Goal: Ask a question

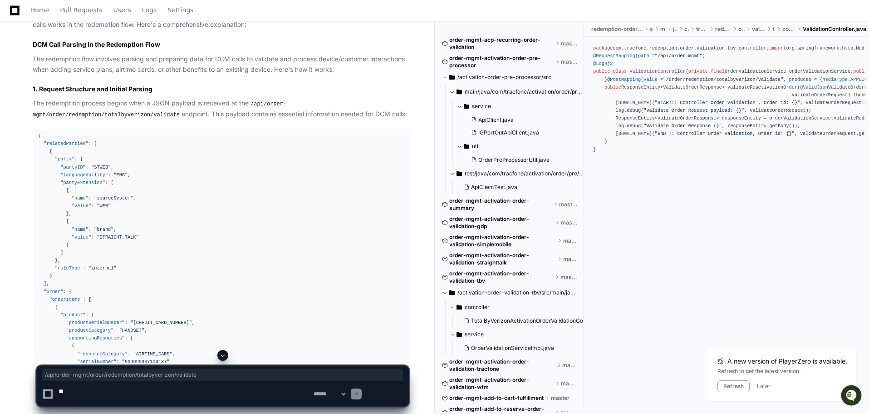
click at [130, 393] on textarea at bounding box center [184, 393] width 255 height 25
click at [266, 393] on textarea at bounding box center [184, 393] width 255 height 25
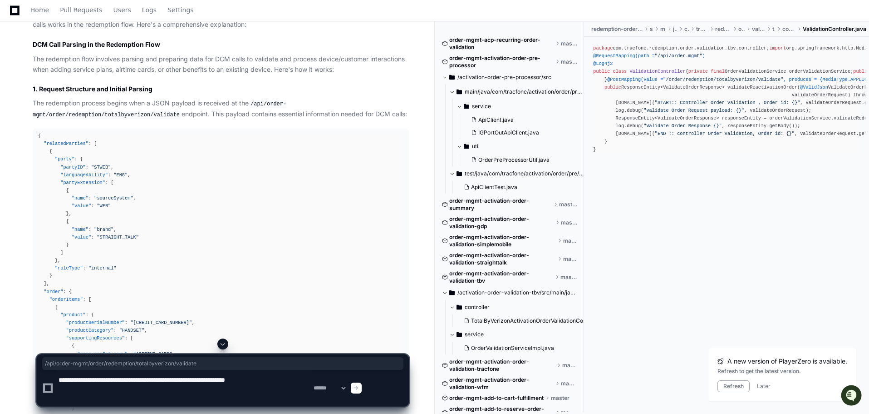
type textarea "**********"
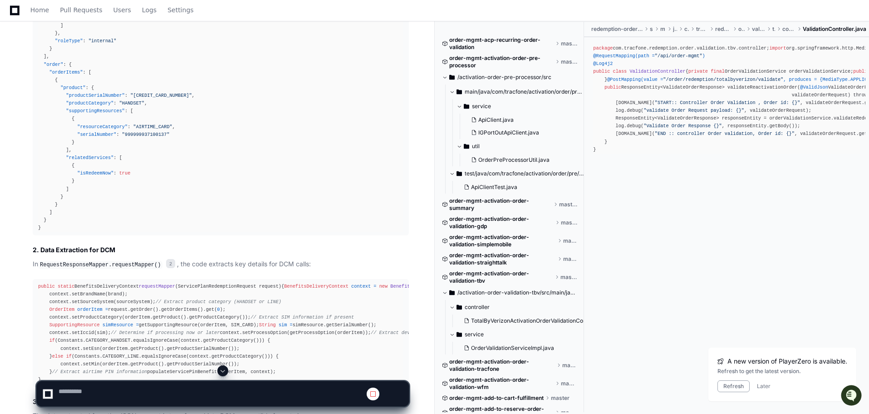
click at [227, 367] on span at bounding box center [222, 370] width 7 height 7
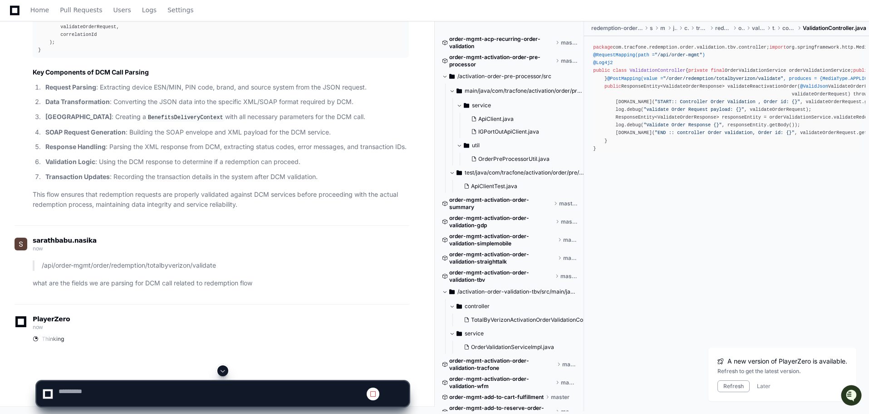
scroll to position [3659, 0]
click at [757, 382] on button "Later" at bounding box center [764, 385] width 14 height 7
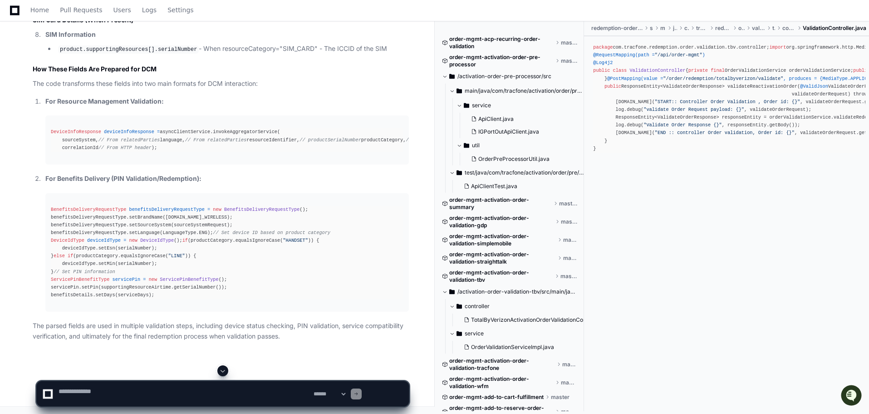
scroll to position [3780, 0]
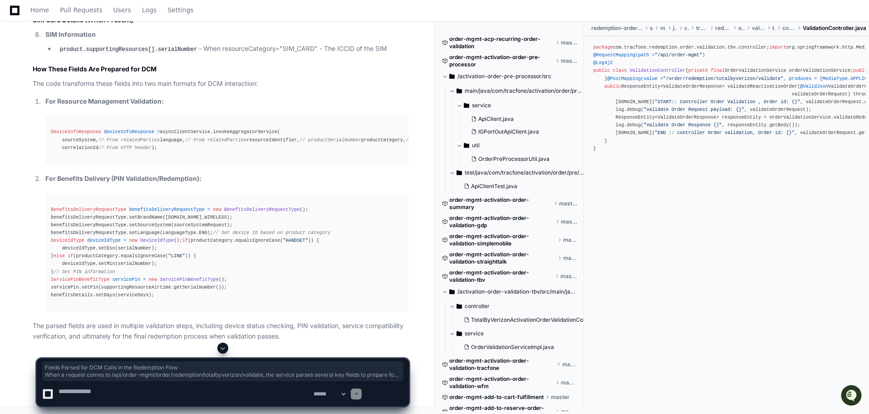
drag, startPoint x: 41, startPoint y: 230, endPoint x: 147, endPoint y: 296, distance: 124.2
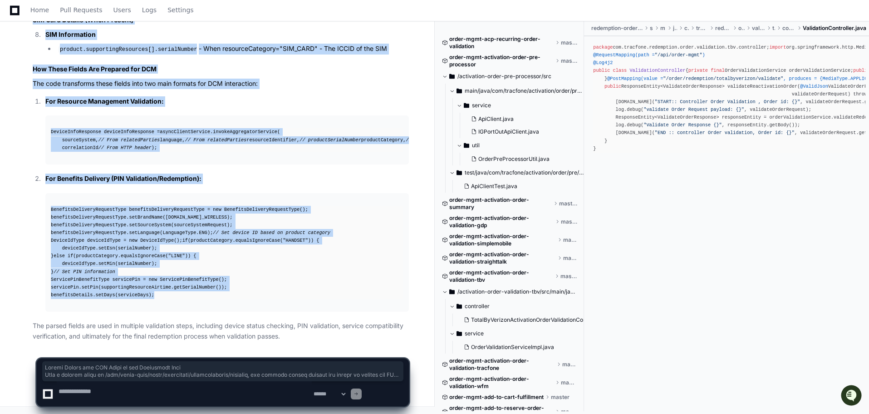
click at [191, 257] on div "BenefitsDeliveryRequestType benefitsDeliveryRequestType = new BenefitsDeliveryR…" at bounding box center [227, 253] width 353 height 94
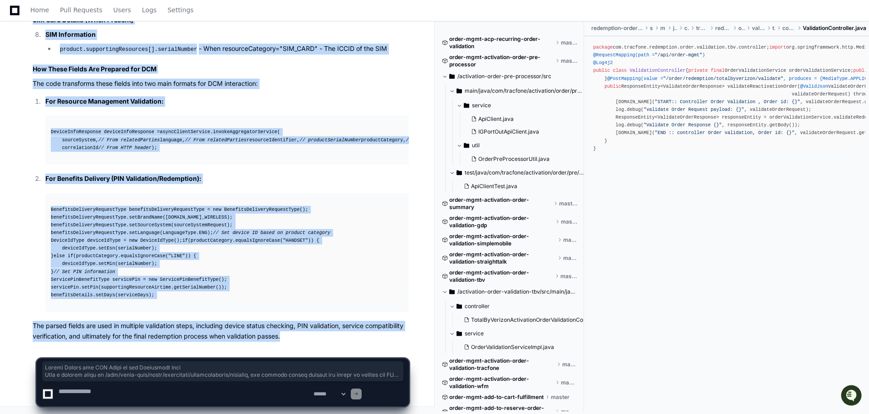
click at [140, 320] on p "The parsed fields are used in multiple validation steps, including device statu…" at bounding box center [221, 330] width 376 height 21
copy article "Fields Parsed for DCM Calls in the Redemption Flow When a request comes to /api…"
click at [143, 393] on textarea at bounding box center [184, 393] width 255 height 25
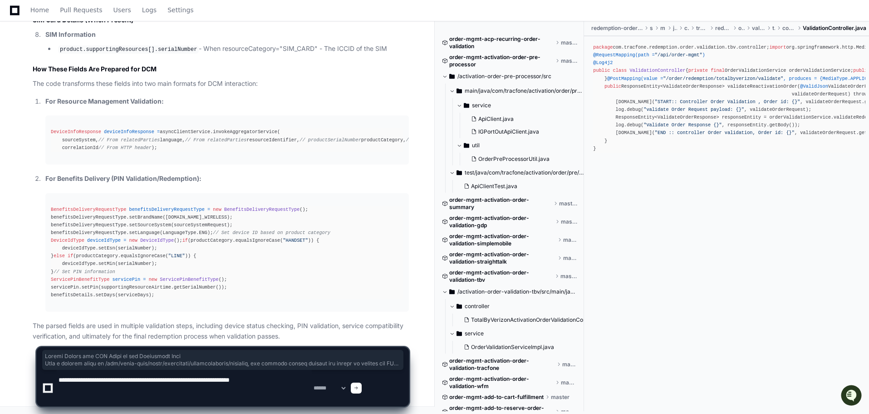
type textarea "**********"
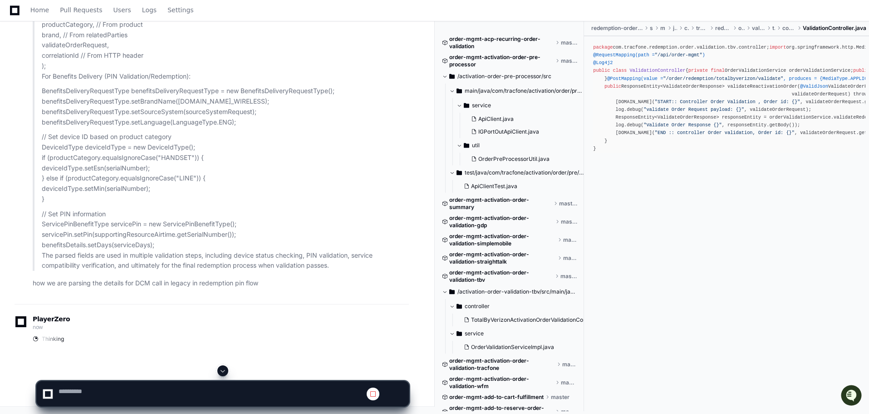
scroll to position [6005, 0]
click at [223, 367] on span at bounding box center [222, 370] width 7 height 7
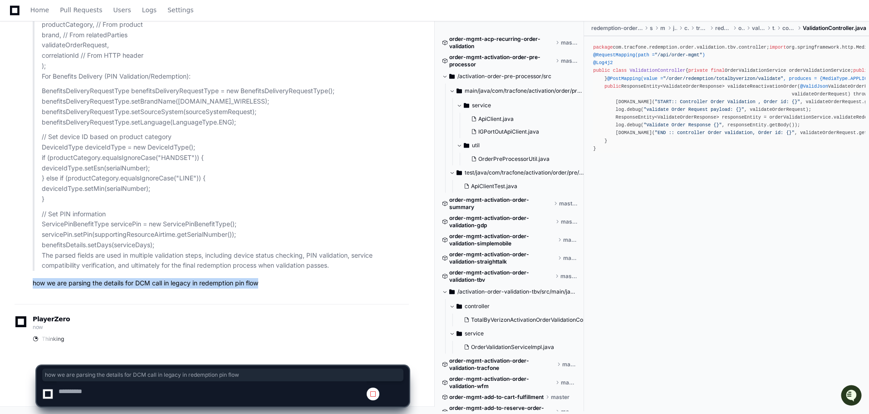
drag, startPoint x: 38, startPoint y: 250, endPoint x: 327, endPoint y: 250, distance: 288.7
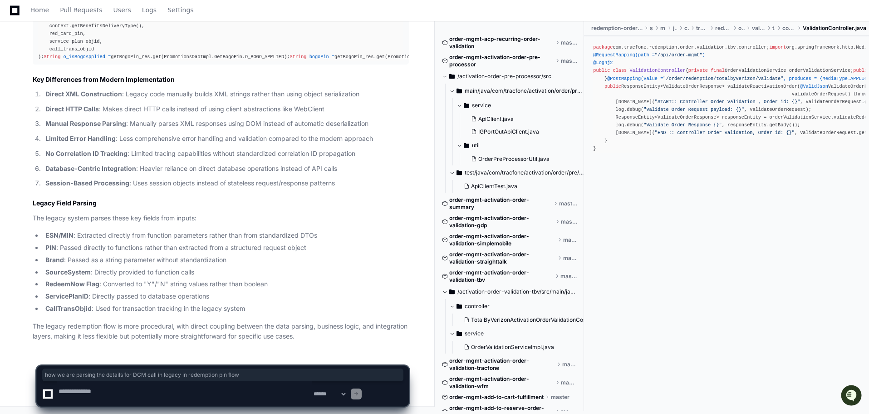
scroll to position [8024, 0]
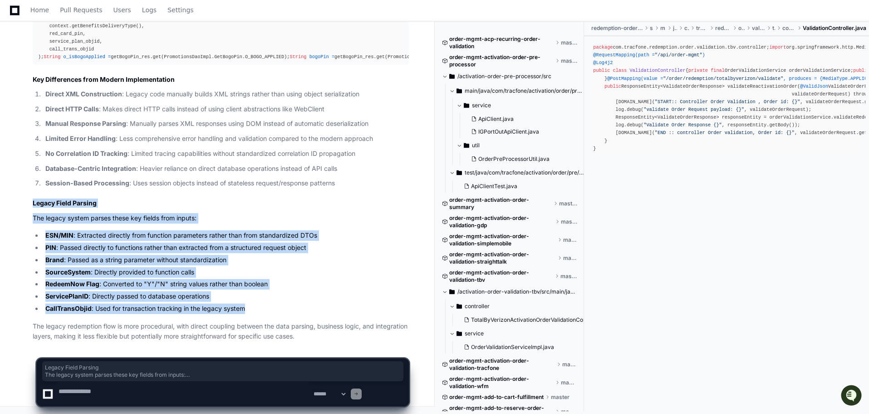
drag, startPoint x: 39, startPoint y: 135, endPoint x: 316, endPoint y: 268, distance: 306.8
copy article "Legacy Field Parsing The legacy system parses these key fields from inputs: ESN…"
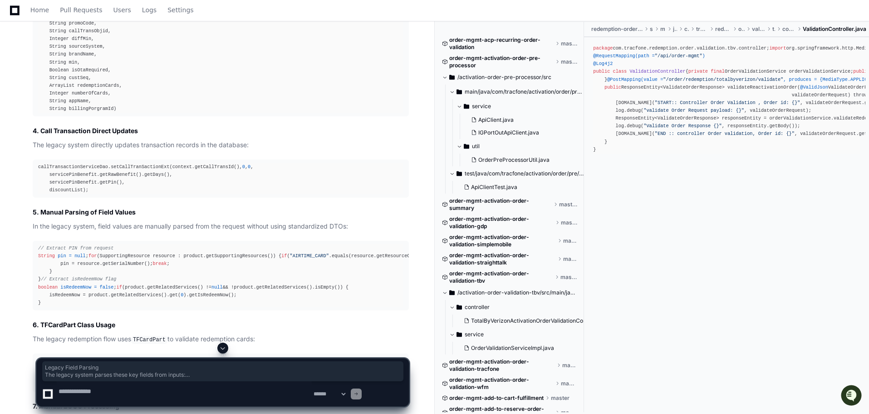
scroll to position [4710, 0]
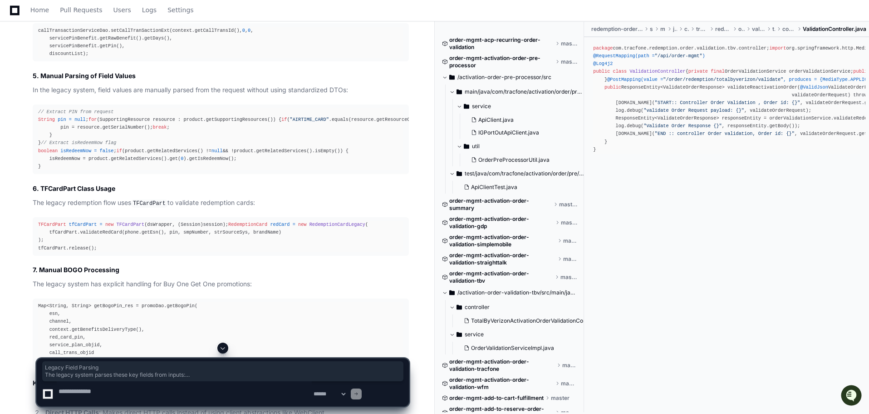
click at [125, 391] on textarea at bounding box center [184, 393] width 255 height 25
type textarea "**********"
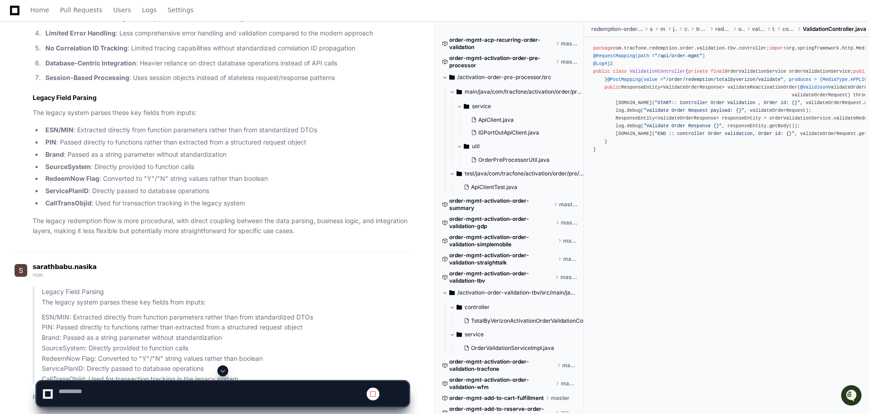
click at [226, 367] on span at bounding box center [222, 370] width 7 height 7
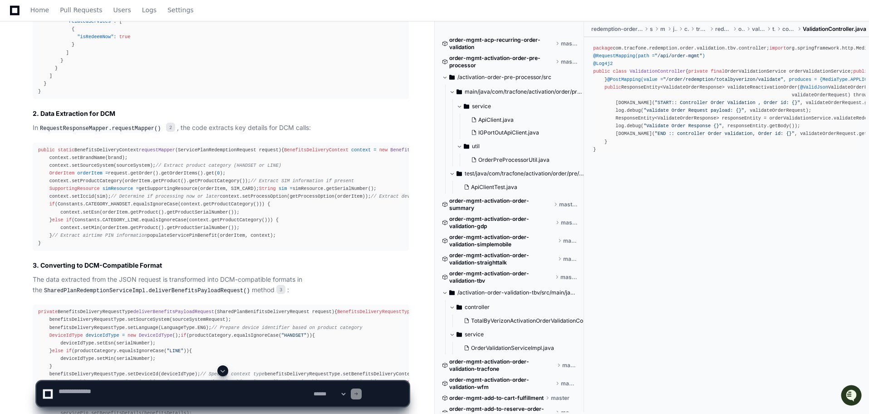
scroll to position [907, 0]
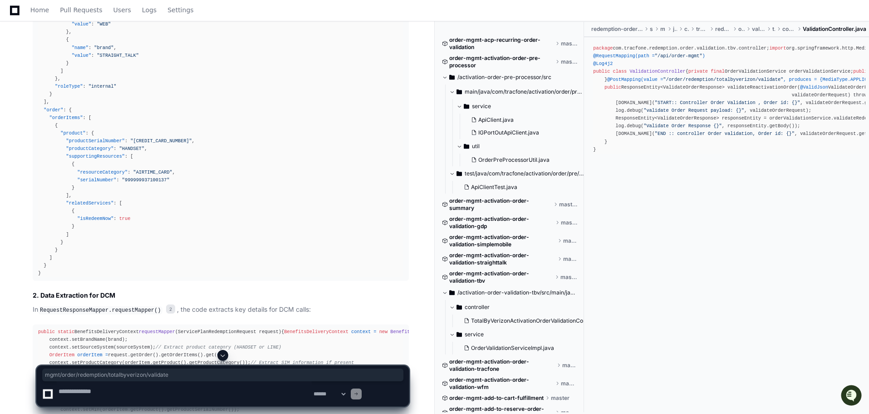
drag, startPoint x: 34, startPoint y: 250, endPoint x: 209, endPoint y: 248, distance: 174.8
copy code "mgmt/order/redemption/totalbyverizon/validate"
click at [135, 393] on textarea at bounding box center [184, 393] width 255 height 25
type textarea "*"
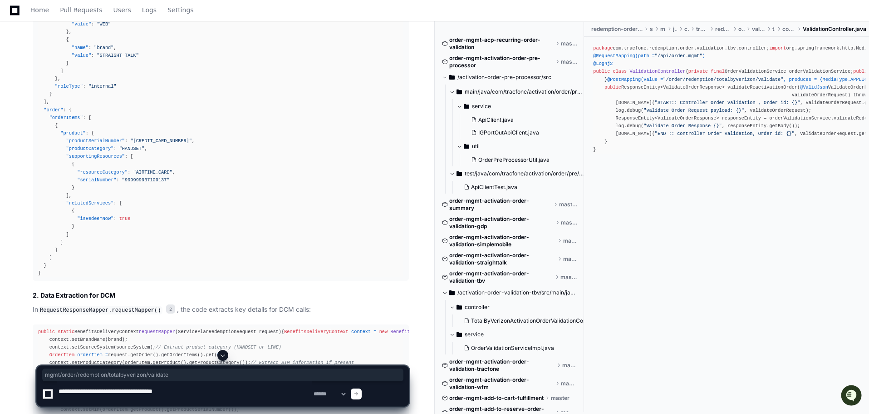
paste textarea "**********"
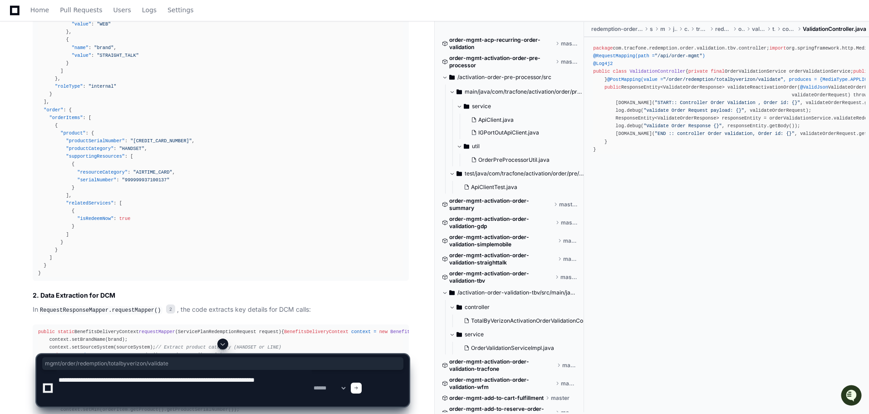
type textarea "**********"
click at [359, 388] on span at bounding box center [356, 387] width 5 height 5
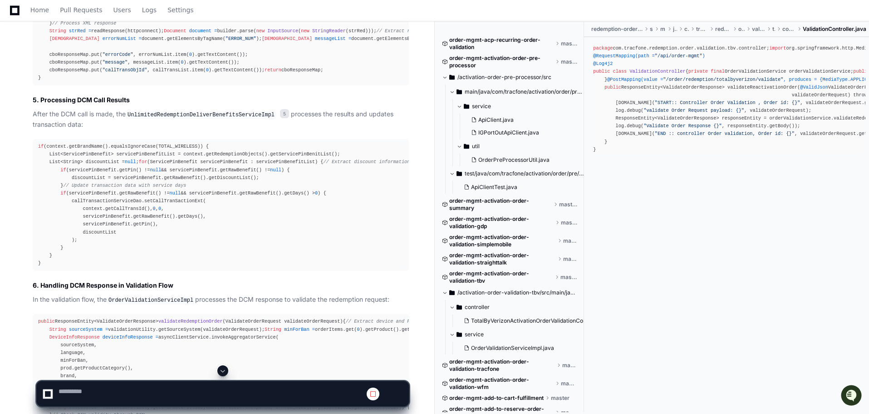
scroll to position [1860, 0]
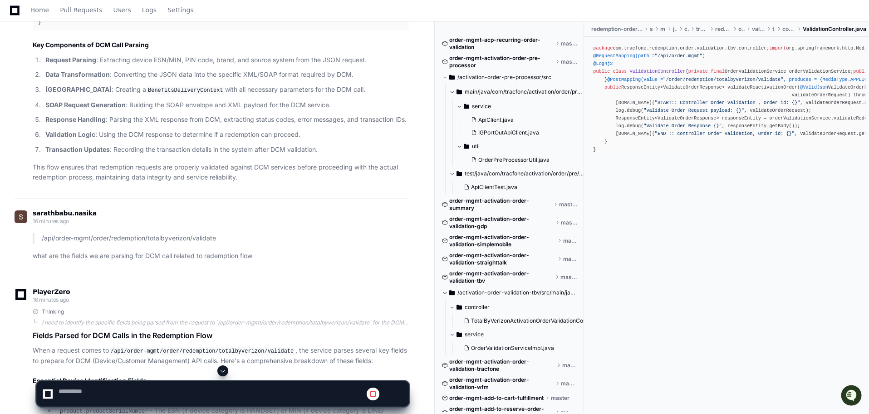
click at [223, 368] on span at bounding box center [222, 370] width 7 height 7
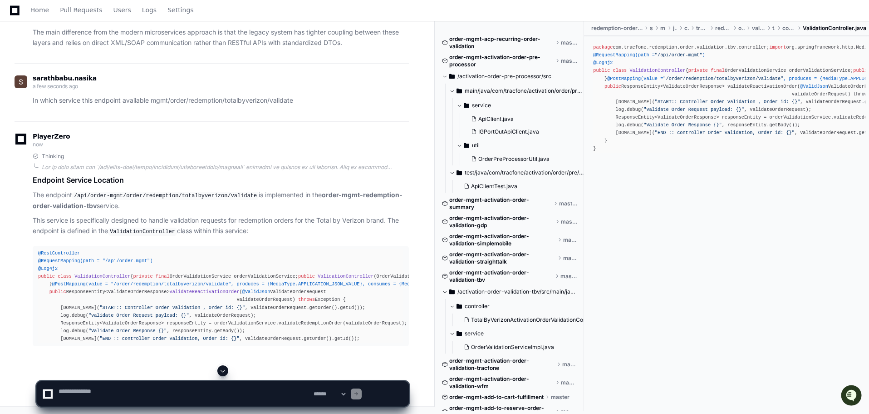
scroll to position [9571, 0]
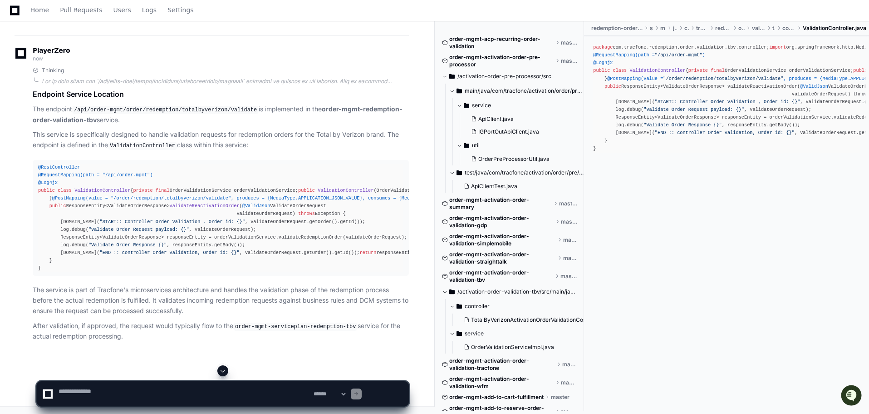
click at [783, 81] on span ""/order/redemption/totalbyverizon/validate"" at bounding box center [723, 77] width 120 height 5
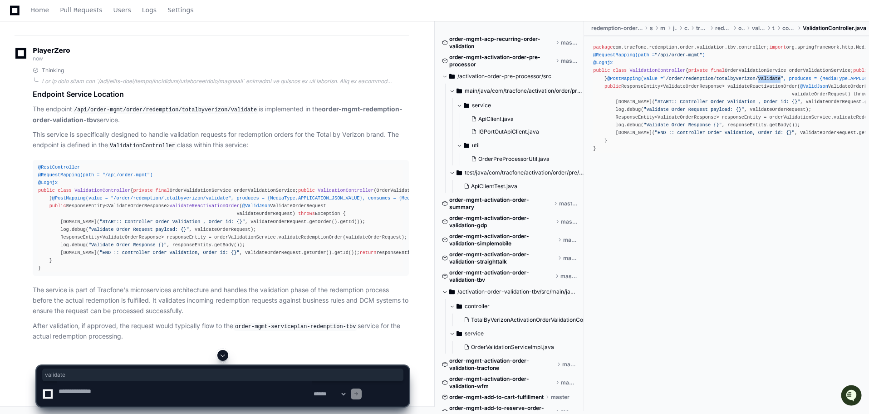
click at [783, 81] on span ""/order/redemption/totalbyverizon/validate"" at bounding box center [723, 77] width 120 height 5
click at [675, 73] on span "ValidationController" at bounding box center [658, 70] width 56 height 5
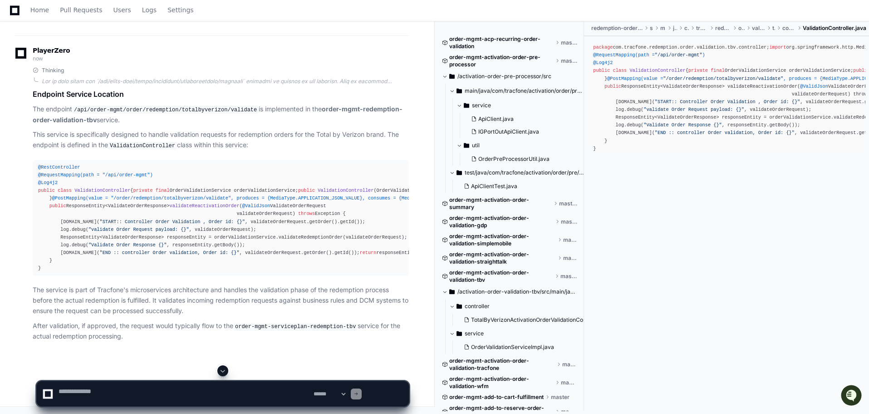
click at [615, 32] on span "redemption-order-validation-tbv" at bounding box center [616, 28] width 51 height 7
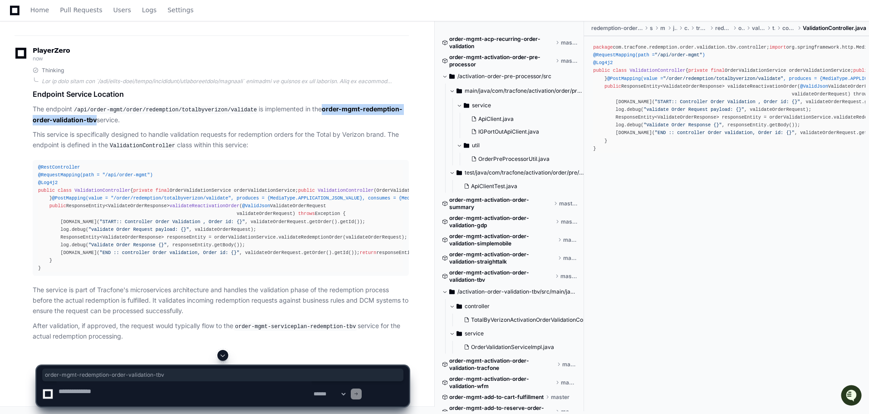
drag, startPoint x: 34, startPoint y: 200, endPoint x: 218, endPoint y: 199, distance: 183.8
click at [218, 199] on div "Thinking Endpoint Service Location The endpoint /api/order-mgmt/order/redemptio…" at bounding box center [212, 204] width 394 height 275
copy strong "order-mgmt-redemption-order-validation-tbv"
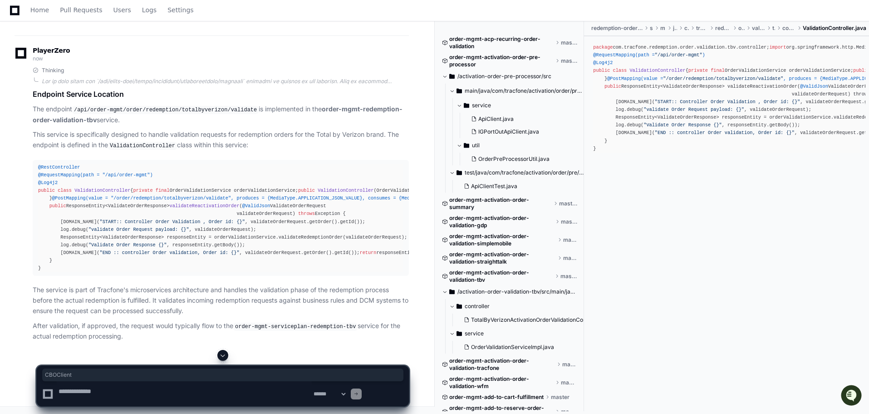
click at [111, 390] on textarea at bounding box center [184, 393] width 255 height 25
type textarea "**********"
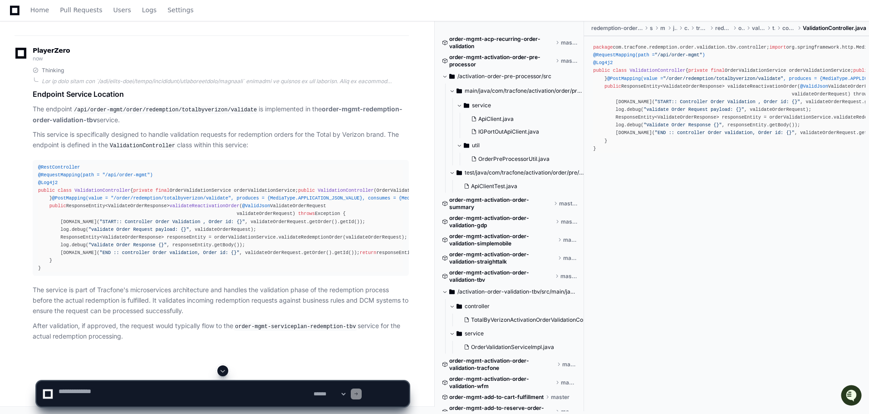
click at [224, 367] on span at bounding box center [222, 370] width 7 height 7
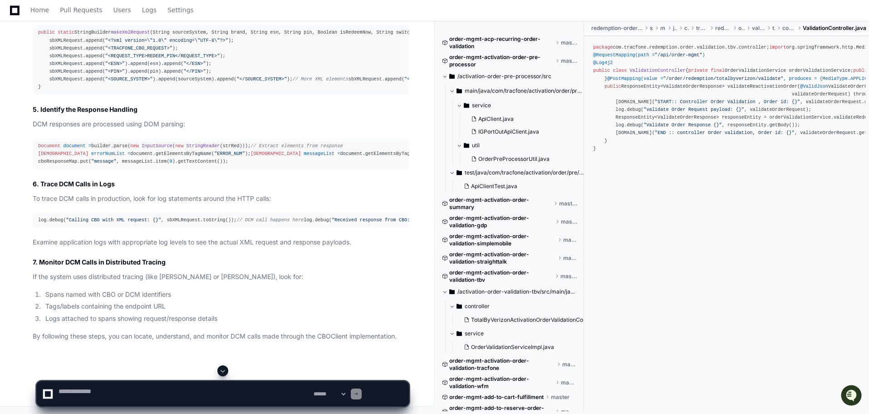
scroll to position [10252, 0]
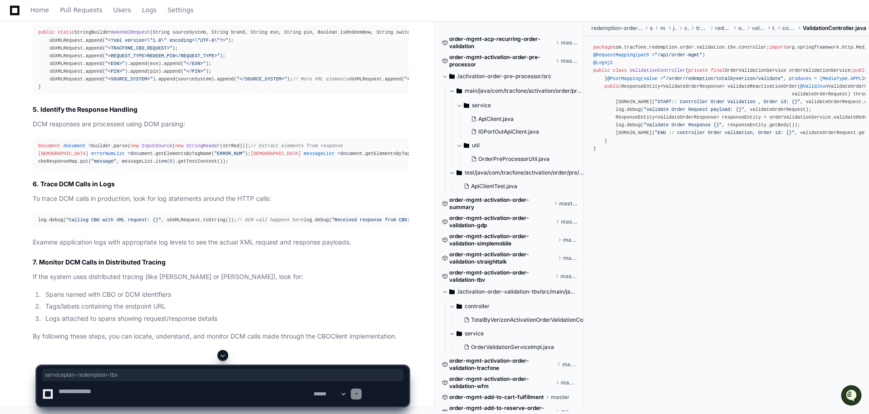
drag, startPoint x: 45, startPoint y: 278, endPoint x: 131, endPoint y: 278, distance: 85.8
drag, startPoint x: 46, startPoint y: 287, endPoint x: 147, endPoint y: 291, distance: 101.3
copy div "serviceplan-refill-straighttalk"
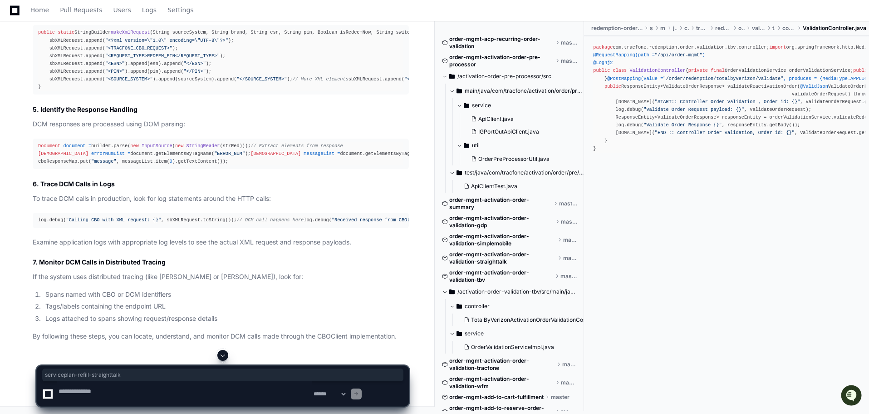
click at [109, 387] on textarea at bounding box center [184, 393] width 255 height 25
type textarea "*********"
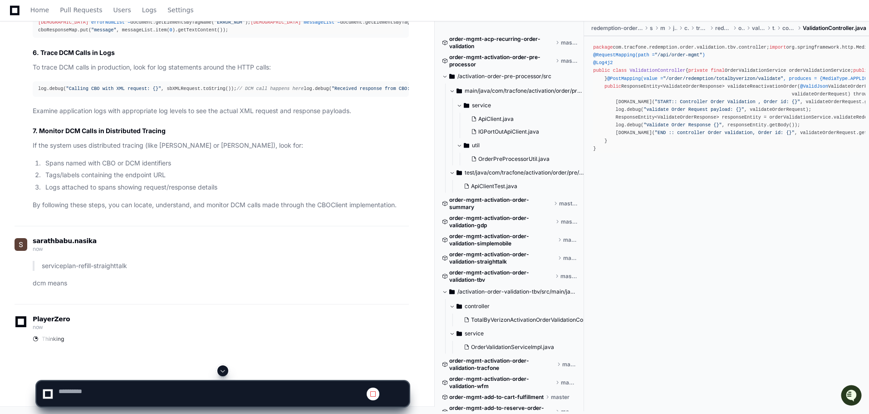
scroll to position [10661, 0]
click at [222, 367] on span at bounding box center [222, 370] width 7 height 7
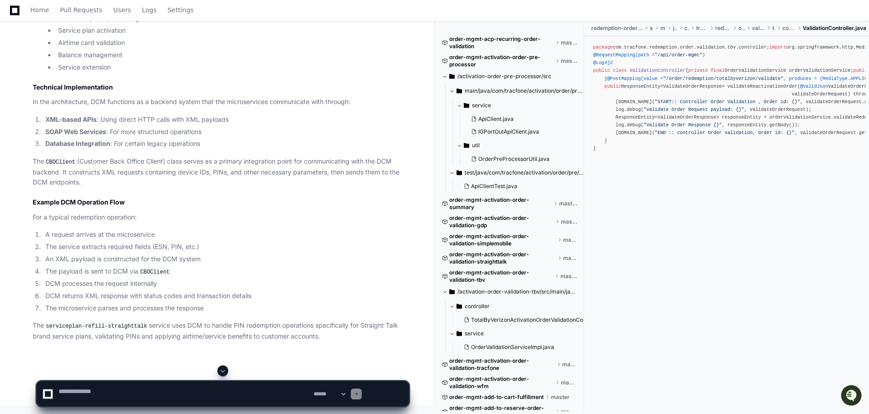
scroll to position [10266, 0]
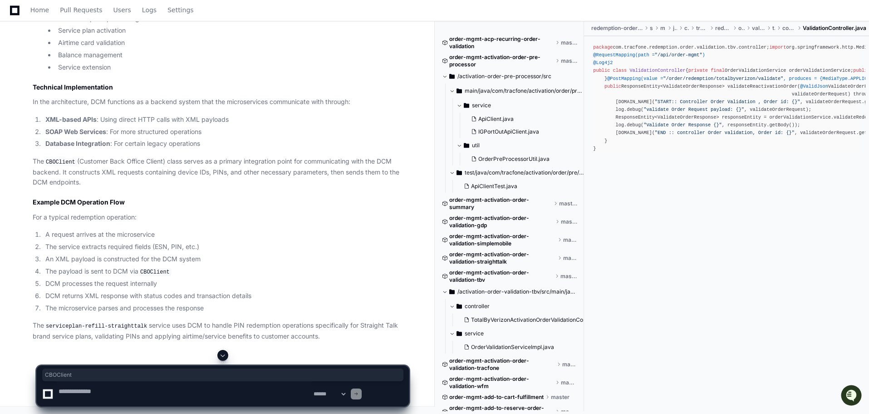
copy div "CBOClient"
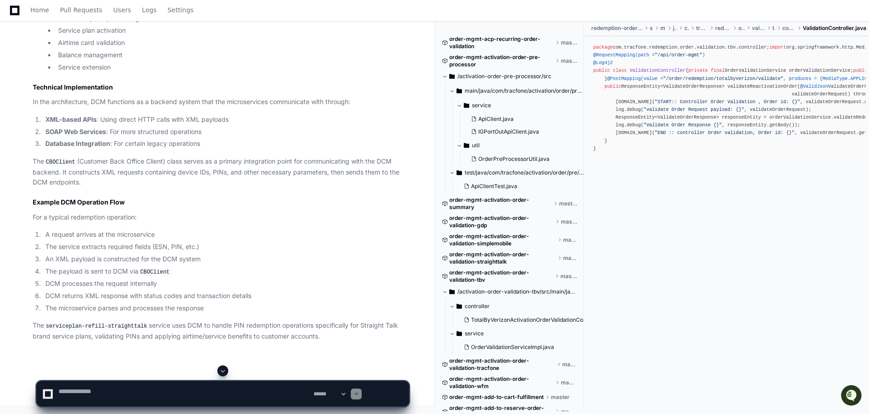
scroll to position [10584, 0]
